Goal: Information Seeking & Learning: Learn about a topic

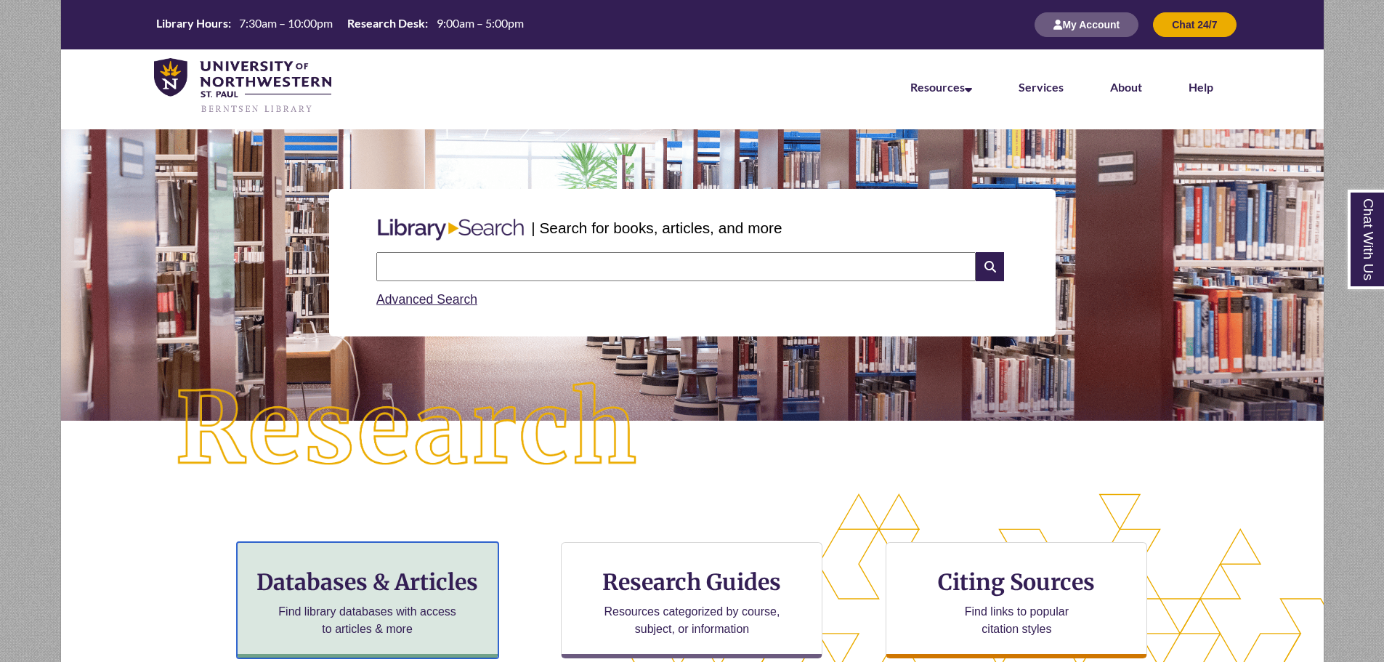
click at [386, 581] on h3 "Databases & Articles" at bounding box center [367, 582] width 237 height 28
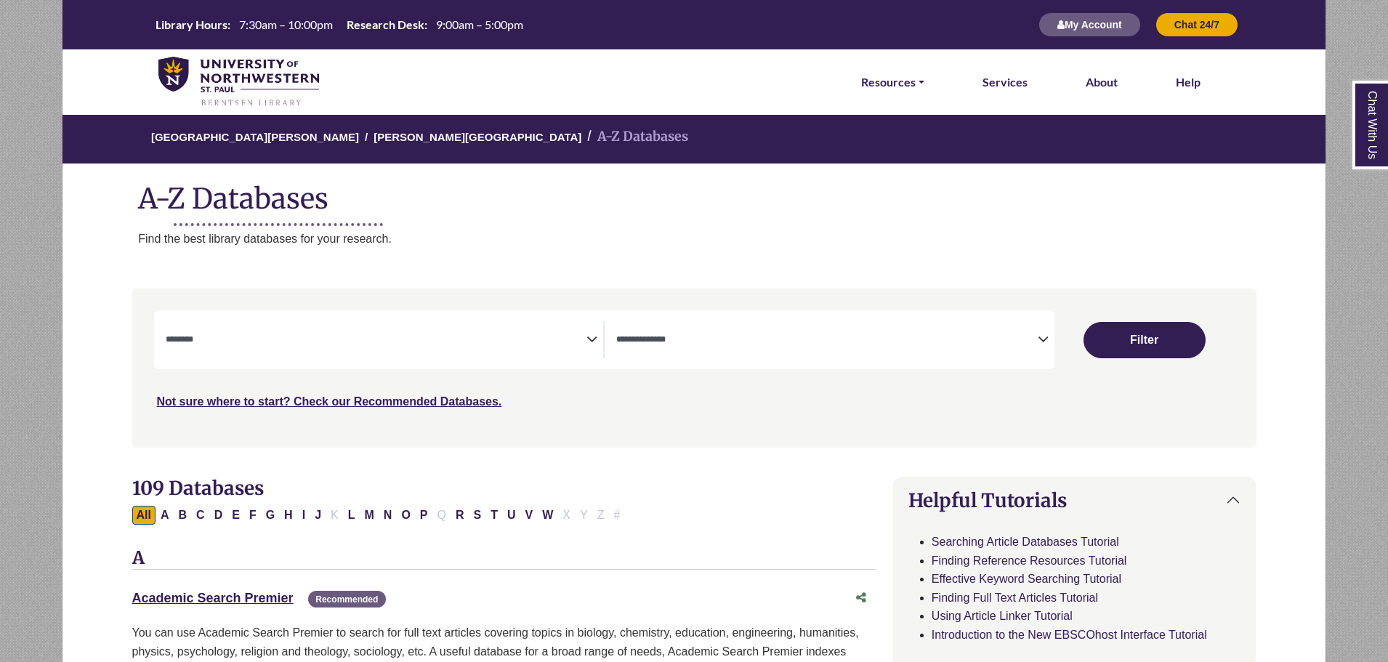
select select "Database Subject Filter"
select select "Database Types Filter"
click at [198, 516] on button "C" at bounding box center [200, 515] width 17 height 19
select select "Database Subject Filter"
select select "Database Types Filter"
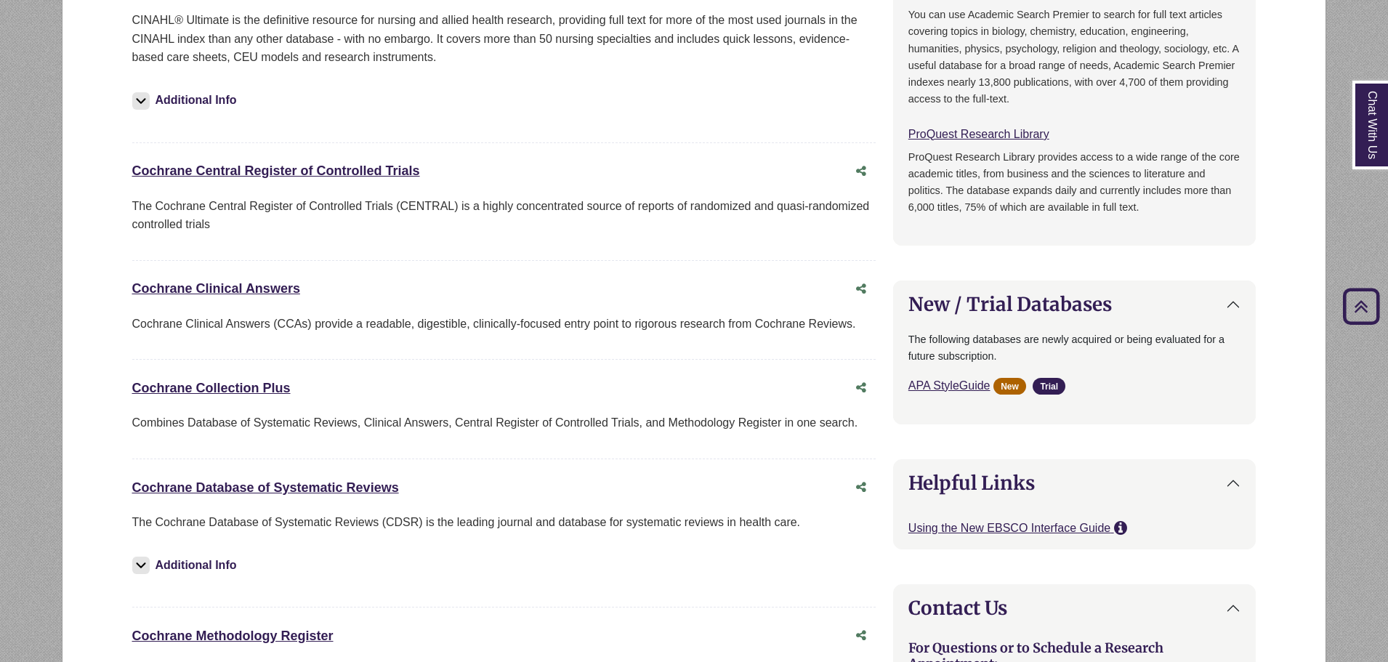
scroll to position [1017, 0]
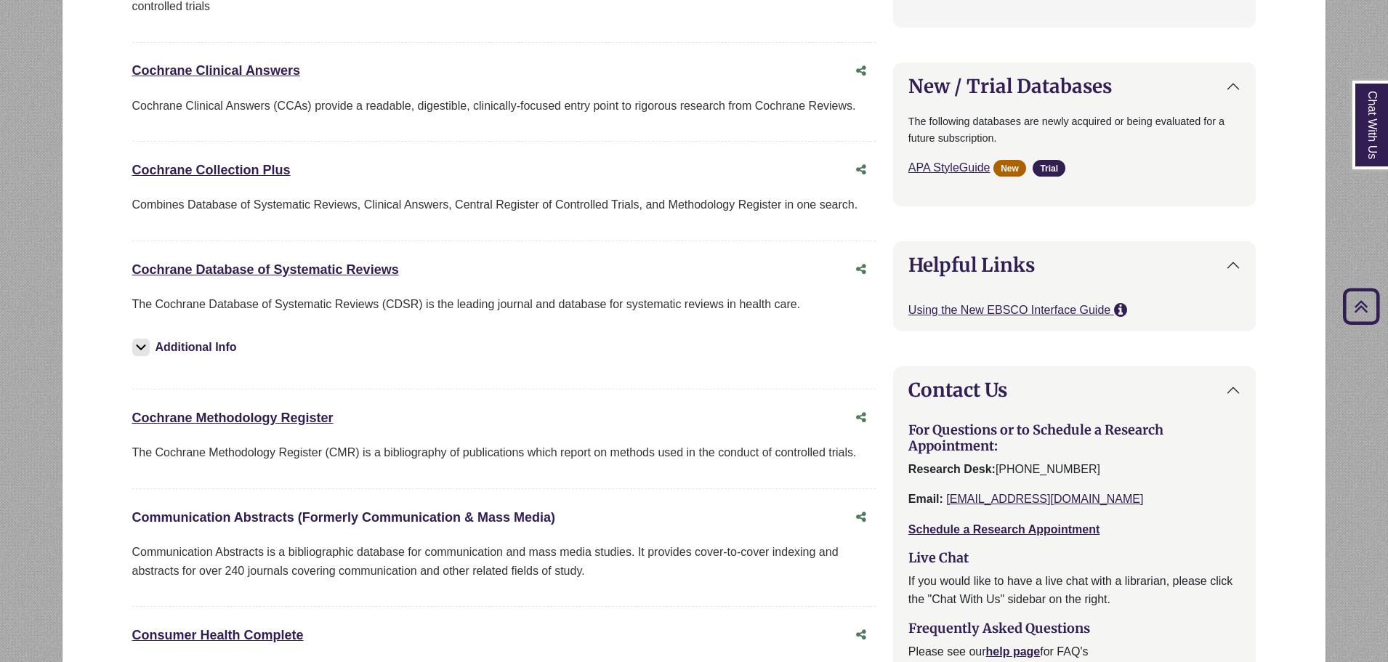
click at [259, 511] on link "Communication Abstracts (Formerly Communication & Mass Media) This link opens i…" at bounding box center [343, 517] width 423 height 15
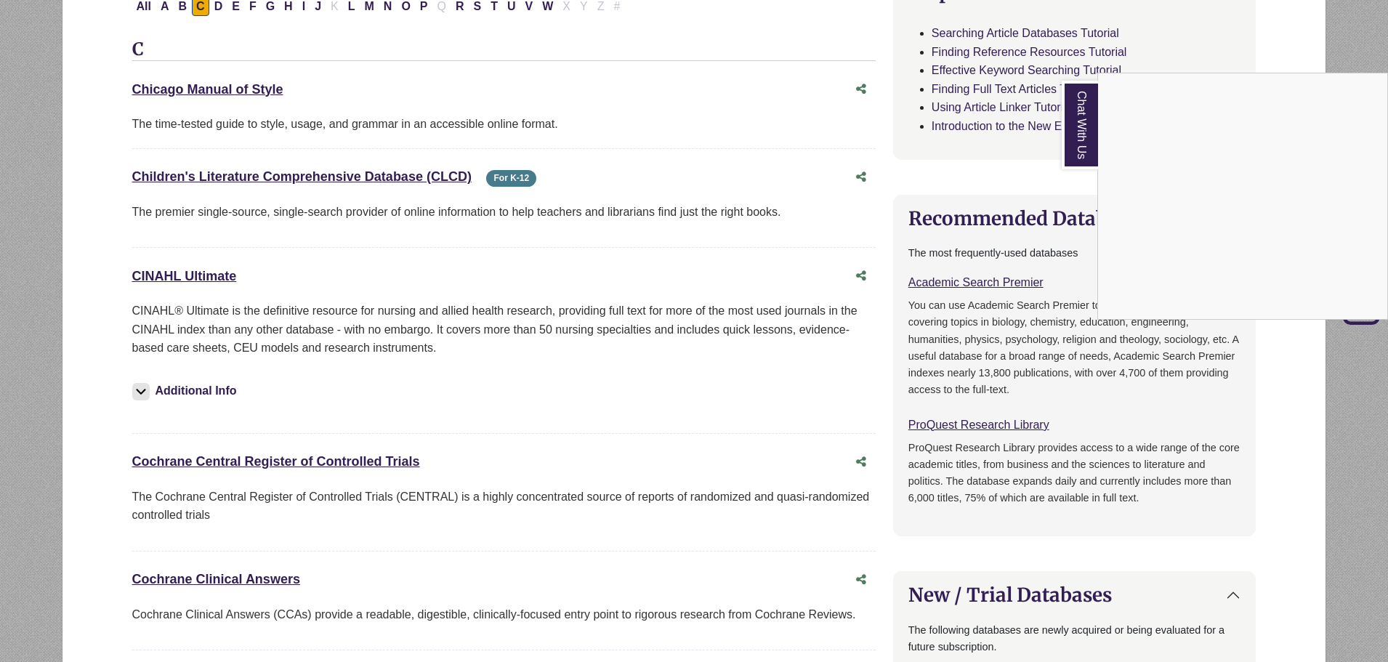
scroll to position [218, 0]
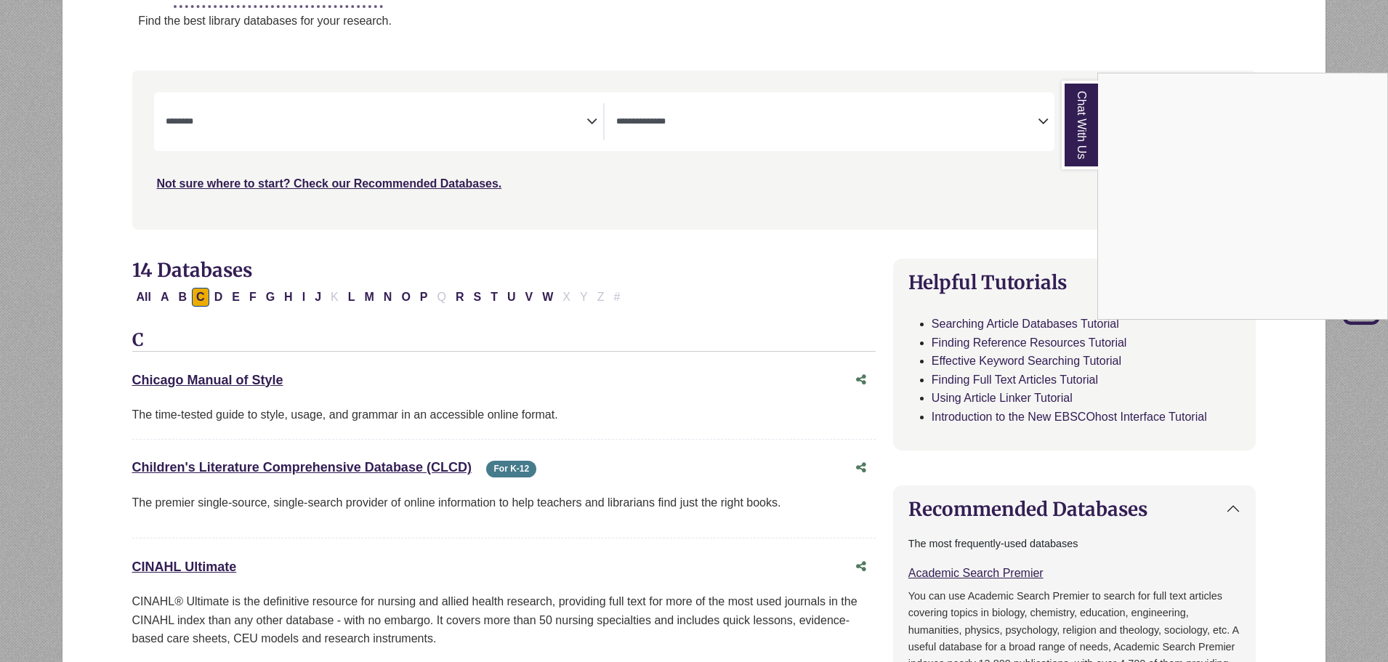
click at [209, 376] on div "Chat With Us" at bounding box center [694, 331] width 1388 height 662
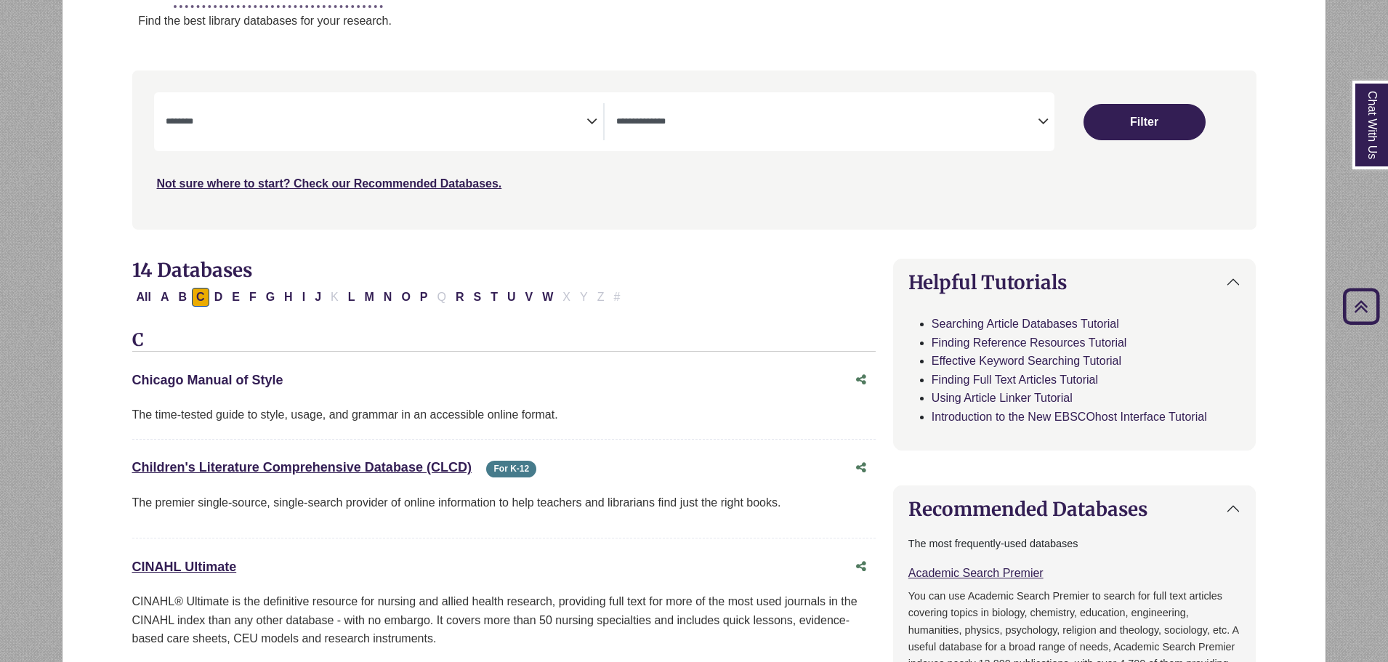
click at [209, 376] on link "Chicago Manual of Style This link opens in a new window" at bounding box center [207, 380] width 151 height 15
